Goal: Obtain resource: Download file/media

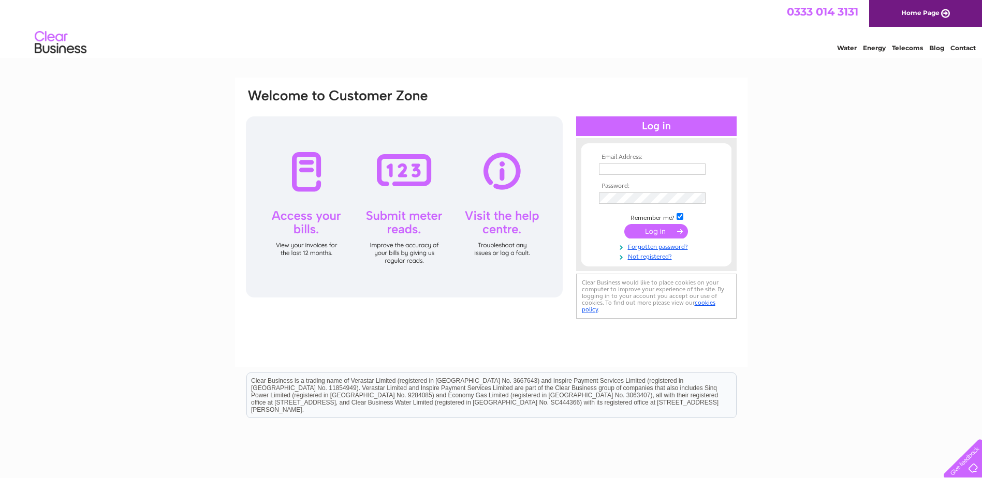
type input "[PERSON_NAME][EMAIL_ADDRESS][PERSON_NAME][DOMAIN_NAME]"
click at [673, 227] on input "submit" at bounding box center [656, 231] width 64 height 14
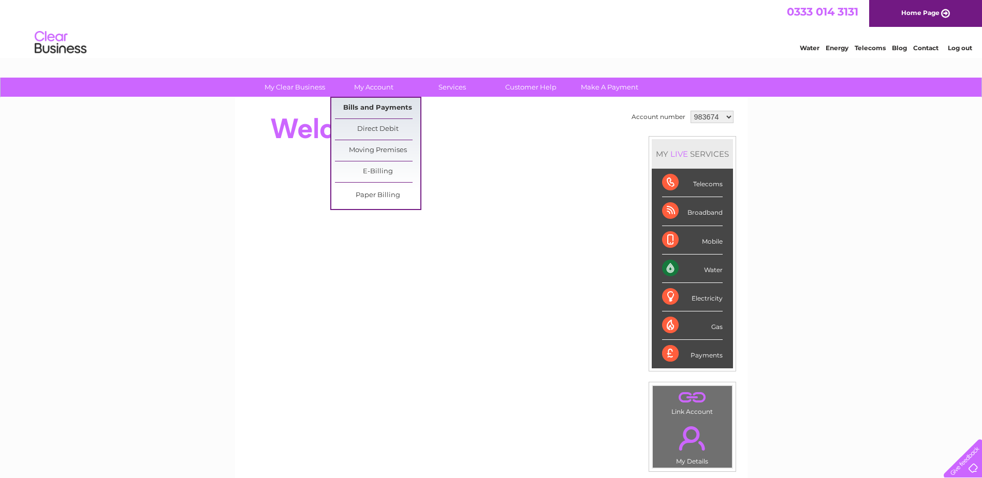
click at [372, 108] on link "Bills and Payments" at bounding box center [377, 108] width 85 height 21
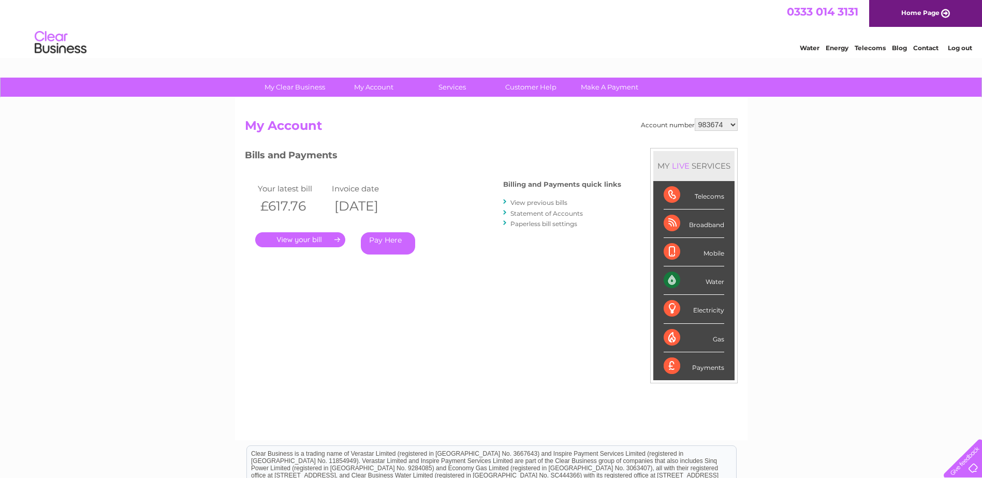
click at [320, 241] on link "." at bounding box center [300, 239] width 90 height 15
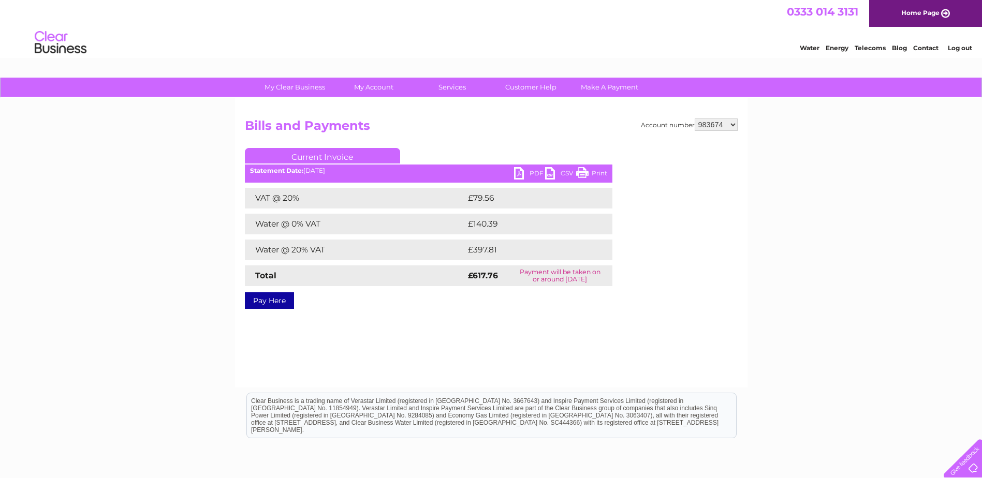
click at [516, 171] on link "PDF" at bounding box center [529, 174] width 31 height 15
click at [734, 125] on select "983674 1098500" at bounding box center [715, 125] width 43 height 12
select select "1098500"
click at [694, 119] on select "983674 1098500" at bounding box center [715, 125] width 43 height 12
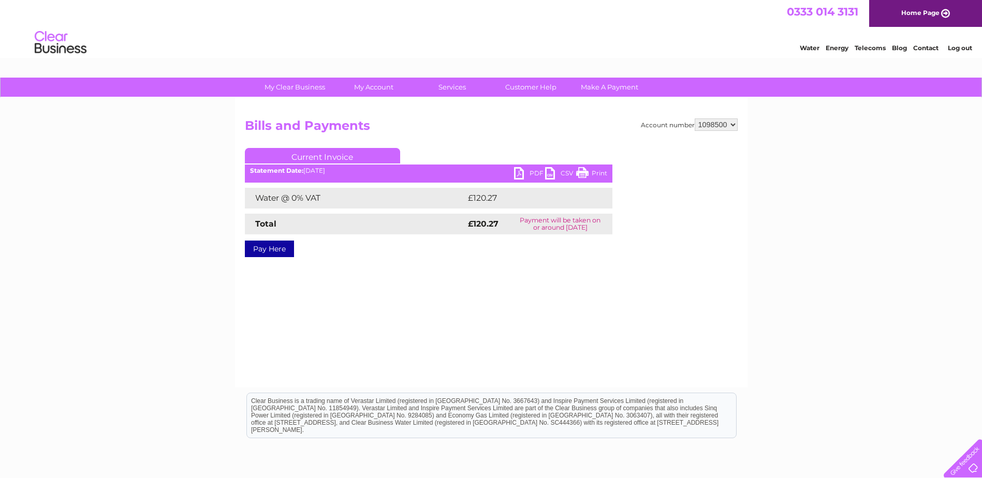
click at [521, 171] on link "PDF" at bounding box center [529, 174] width 31 height 15
click at [523, 173] on link "PDF" at bounding box center [529, 174] width 31 height 15
click at [521, 169] on link "PDF" at bounding box center [529, 174] width 31 height 15
